Goal: Task Accomplishment & Management: Use online tool/utility

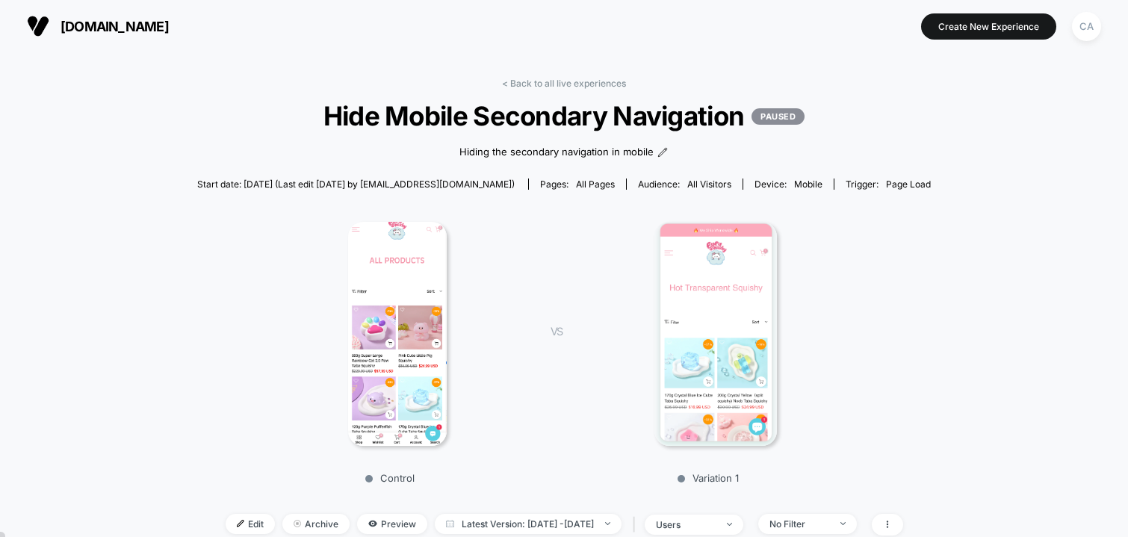
click at [140, 26] on span "[DOMAIN_NAME]" at bounding box center [114, 27] width 108 height 16
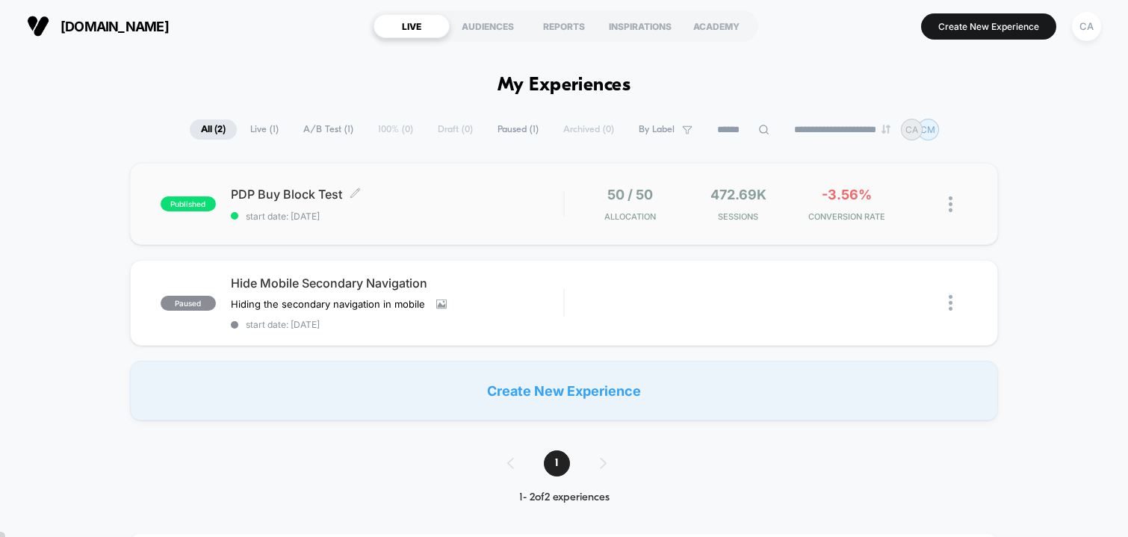
click at [441, 208] on div "PDP Buy Block Test Click to edit experience details Click to edit experience de…" at bounding box center [397, 204] width 333 height 35
